Goal: Transaction & Acquisition: Purchase product/service

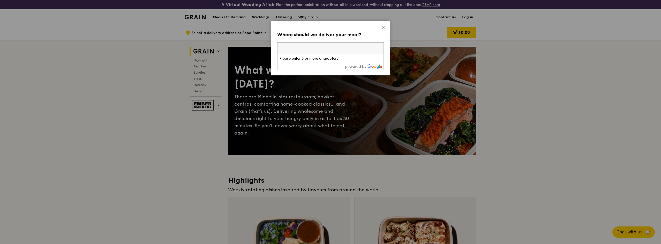
click at [386, 26] on div "Where should we deliver your meal? Please enter three or more characters Please…" at bounding box center [330, 48] width 119 height 55
click at [384, 27] on icon at bounding box center [383, 27] width 3 height 3
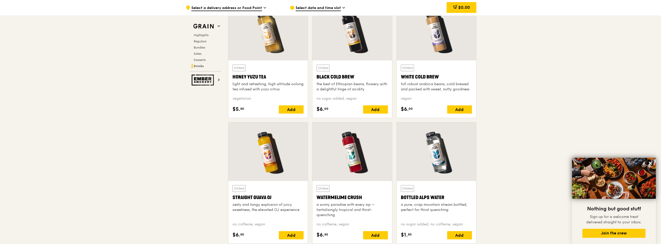
scroll to position [2129, 0]
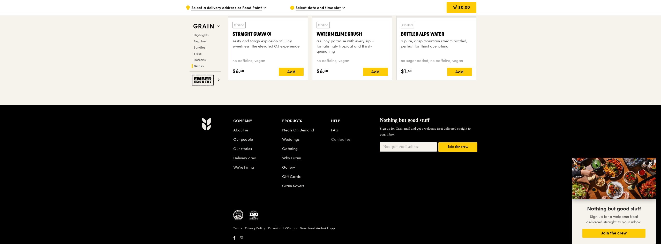
click at [341, 138] on link "Contact us" at bounding box center [340, 140] width 19 height 4
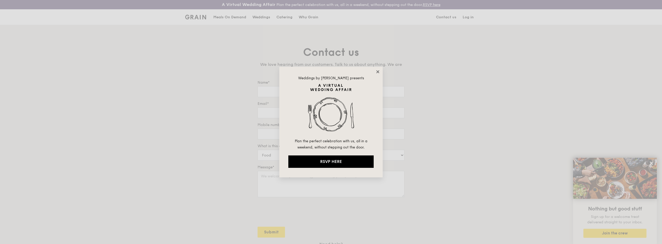
click at [378, 72] on icon at bounding box center [377, 71] width 3 height 3
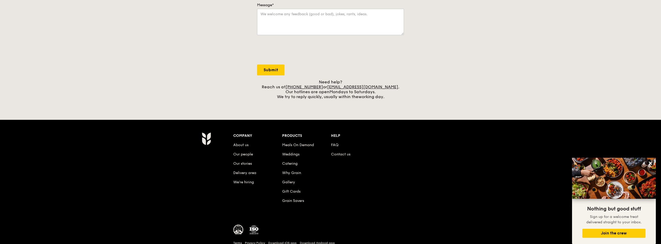
scroll to position [191, 0]
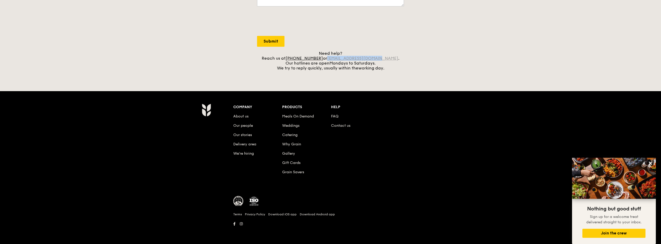
drag, startPoint x: 386, startPoint y: 57, endPoint x: 335, endPoint y: 59, distance: 50.2
click at [335, 59] on div "Need help? Reach us at +65 3163 5335 or concierge@grain.com.sg . Our hotlines a…" at bounding box center [330, 61] width 147 height 20
copy link "[EMAIL_ADDRESS][DOMAIN_NAME]"
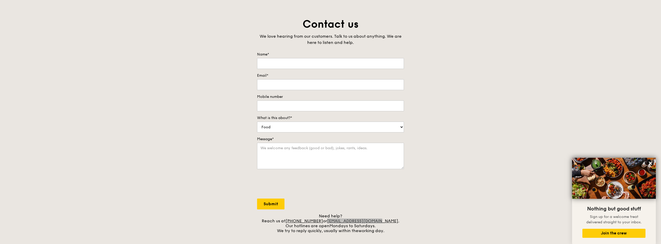
scroll to position [0, 0]
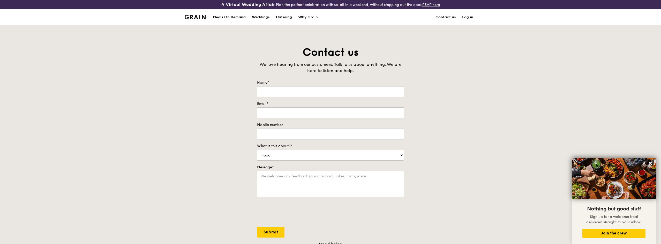
click at [281, 17] on div "Catering" at bounding box center [284, 18] width 16 height 16
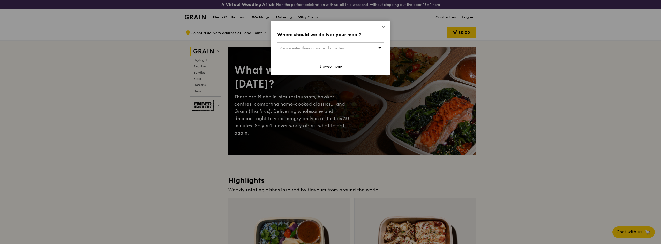
click at [381, 27] on div "Where should we deliver your meal? Please enter three or more characters Browse…" at bounding box center [330, 48] width 119 height 55
click at [382, 27] on icon at bounding box center [383, 27] width 5 height 5
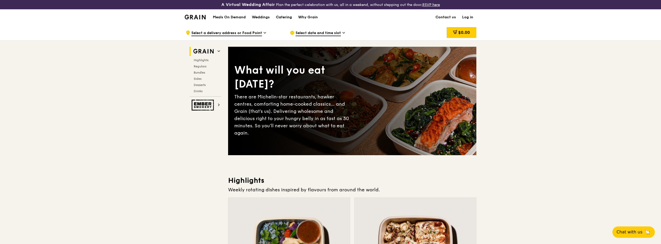
click at [278, 19] on div "Catering" at bounding box center [284, 18] width 16 height 16
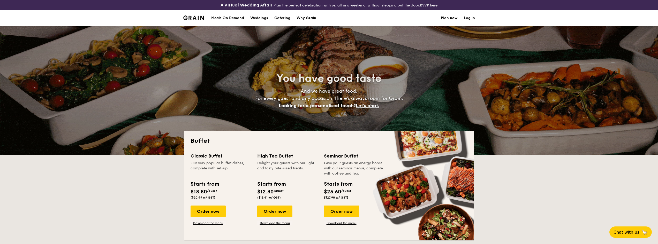
select select
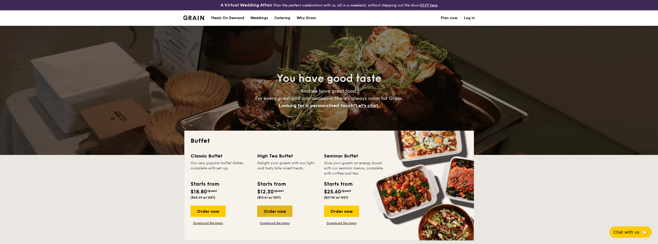
click at [287, 209] on div "Order now" at bounding box center [274, 211] width 35 height 11
